Goal: Information Seeking & Learning: Find specific fact

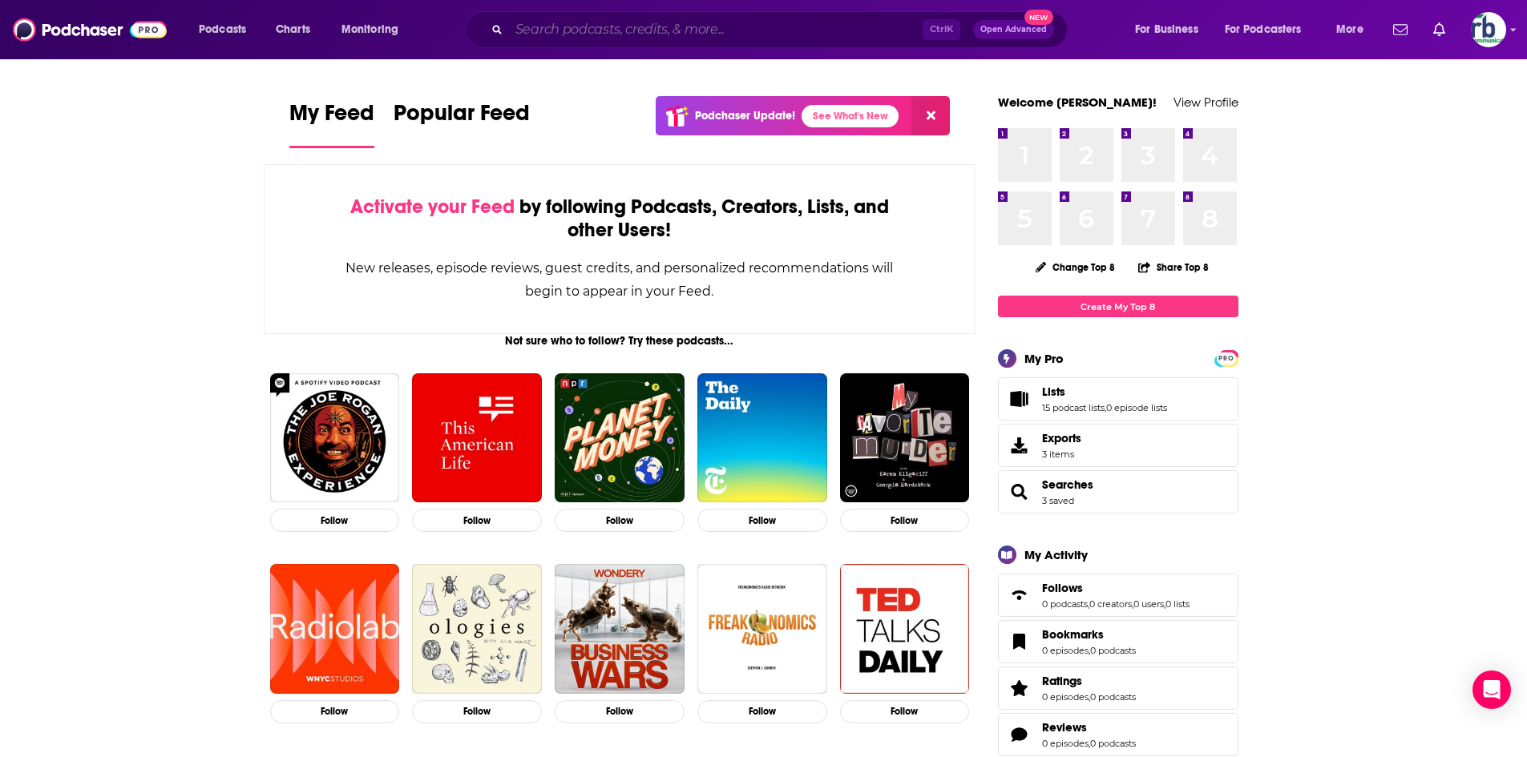
click at [763, 25] on input "Search podcasts, credits, & more..." at bounding box center [716, 30] width 414 height 26
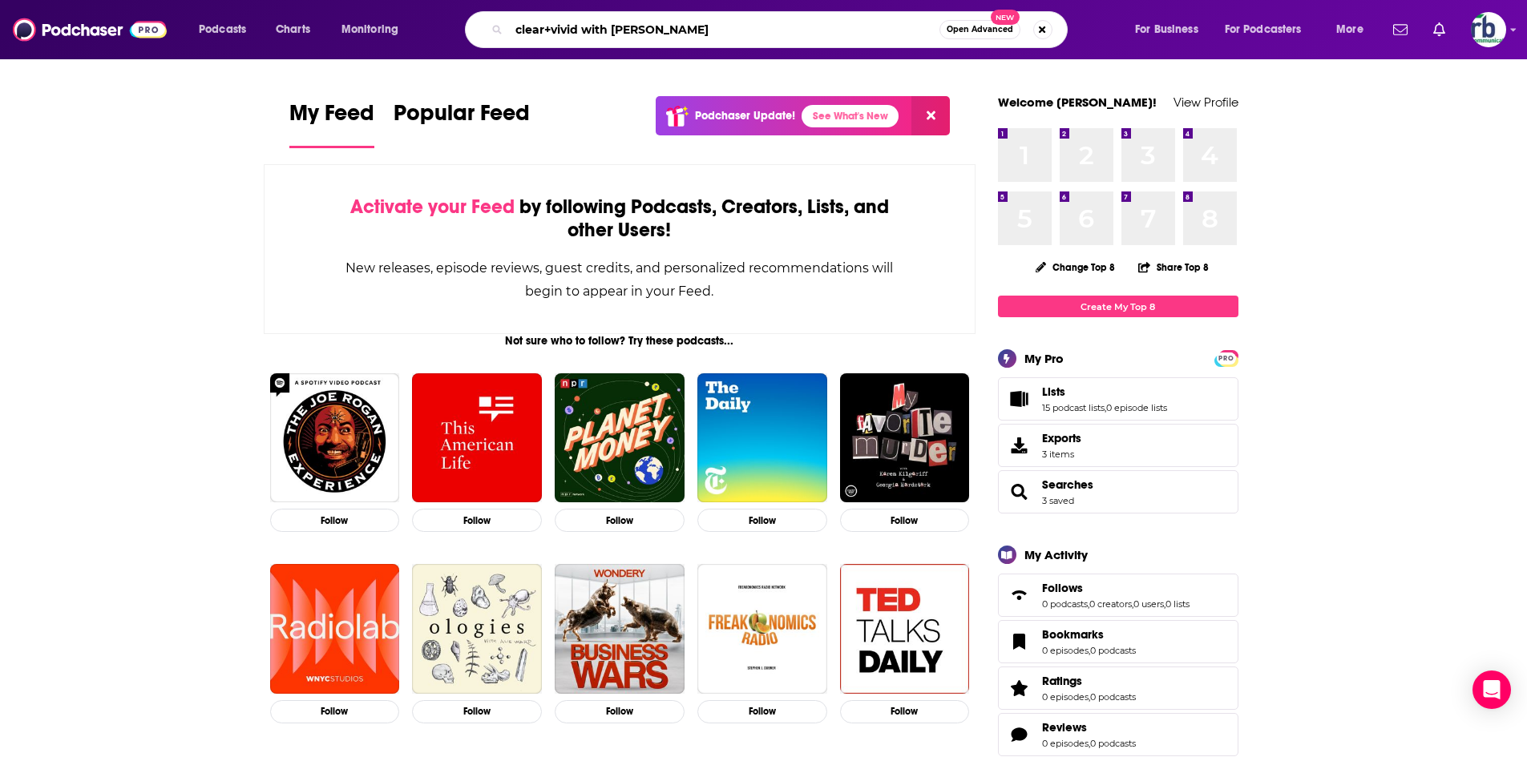
type input "clear+vivid with [PERSON_NAME]"
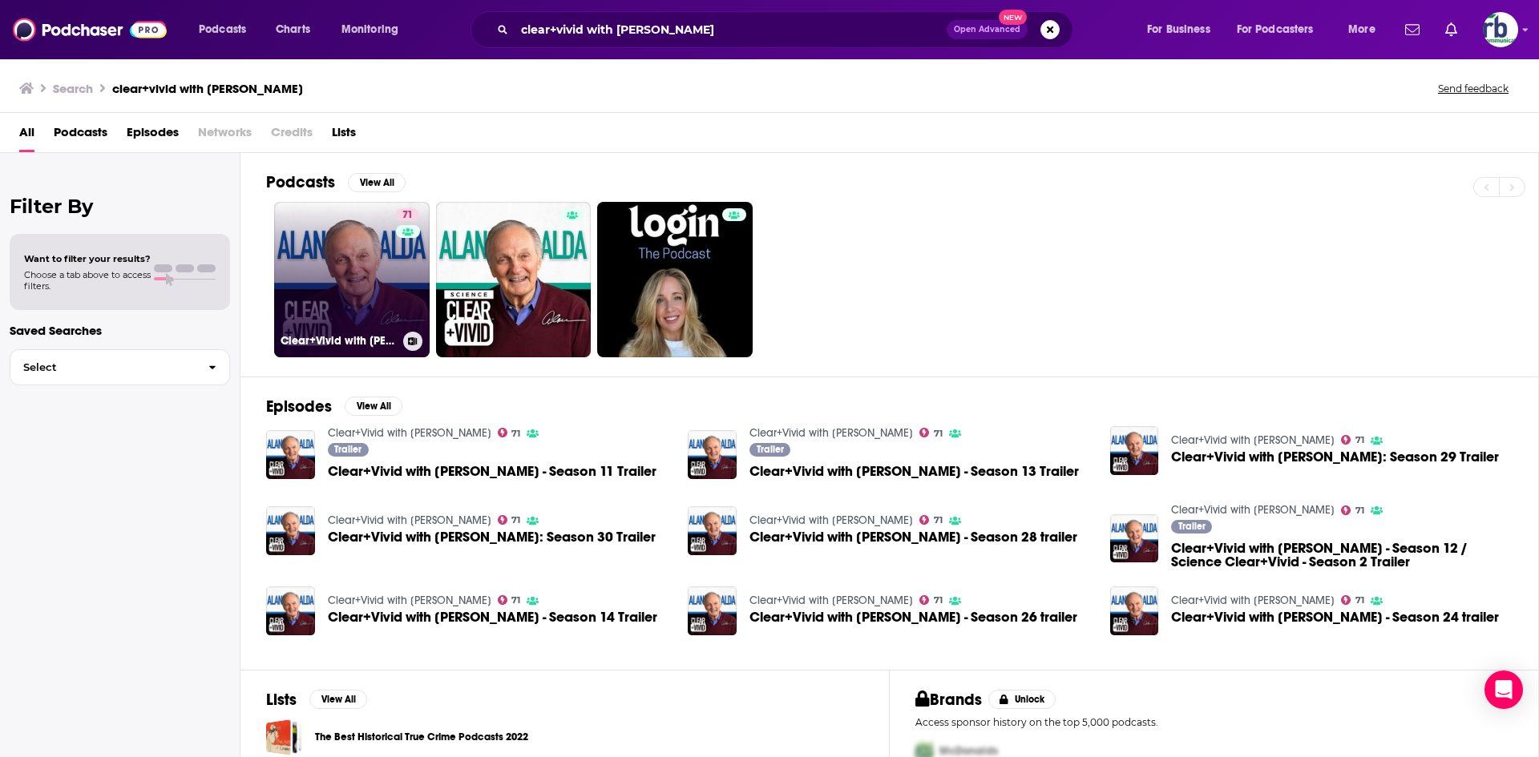
click at [310, 283] on link "71 Clear+Vivid with [PERSON_NAME]" at bounding box center [351, 279] width 155 height 155
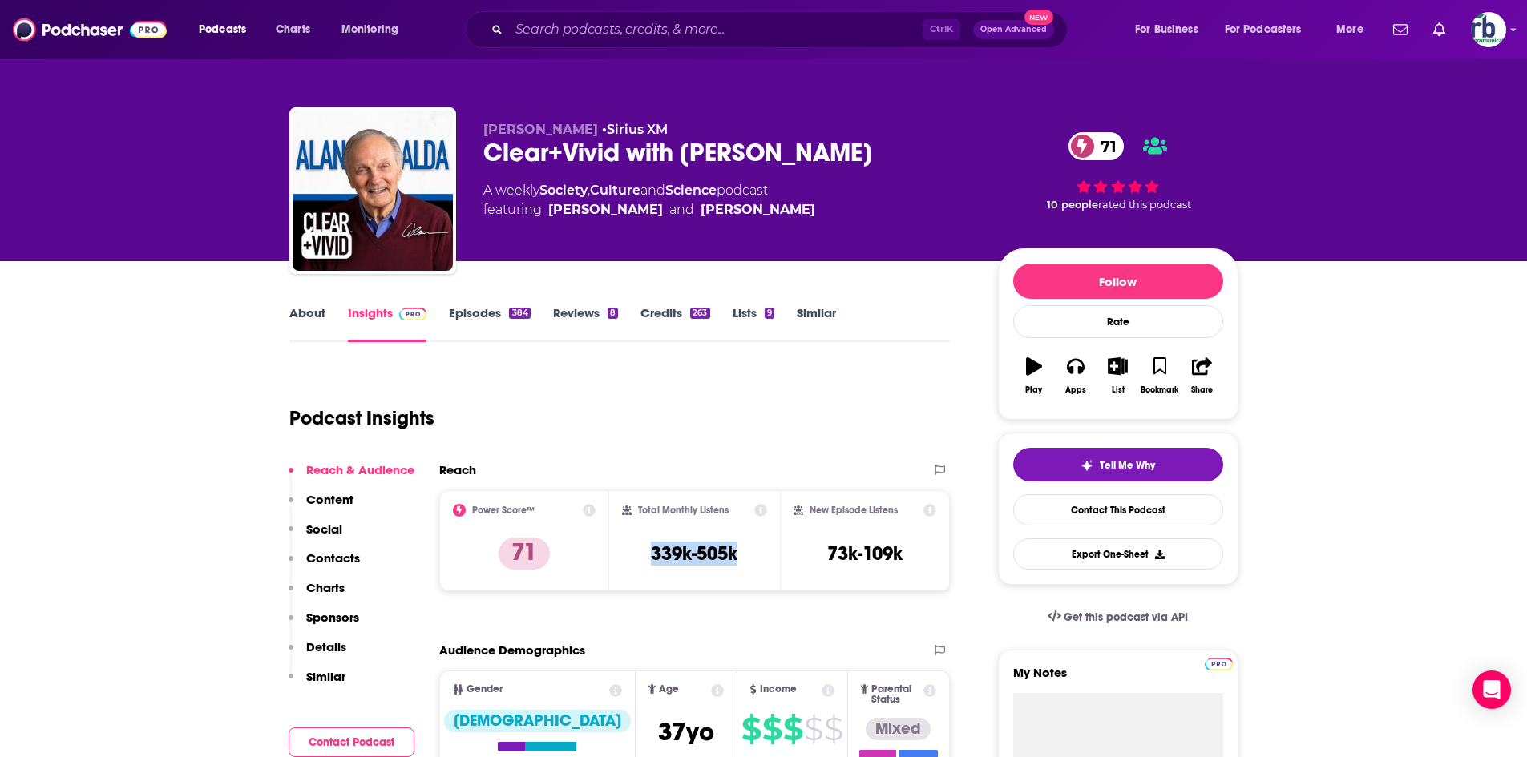
drag, startPoint x: 628, startPoint y: 562, endPoint x: 724, endPoint y: 556, distance: 96.3
click at [754, 559] on div "Total Monthly Listens 339k-505k" at bounding box center [694, 541] width 145 height 74
copy h3 "339k-505k"
